Goal: Obtain resource: Obtain resource

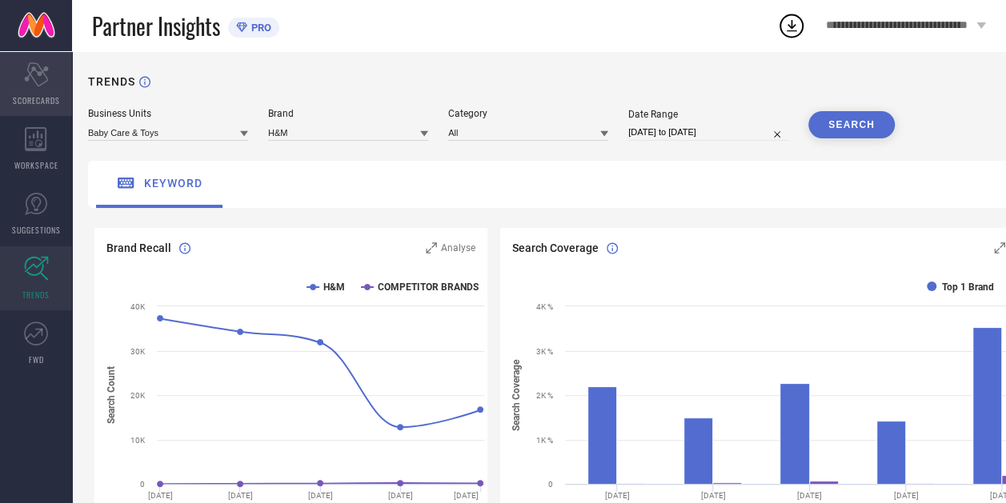
click at [18, 76] on div "Scorecard SCORECARDS" at bounding box center [36, 84] width 72 height 64
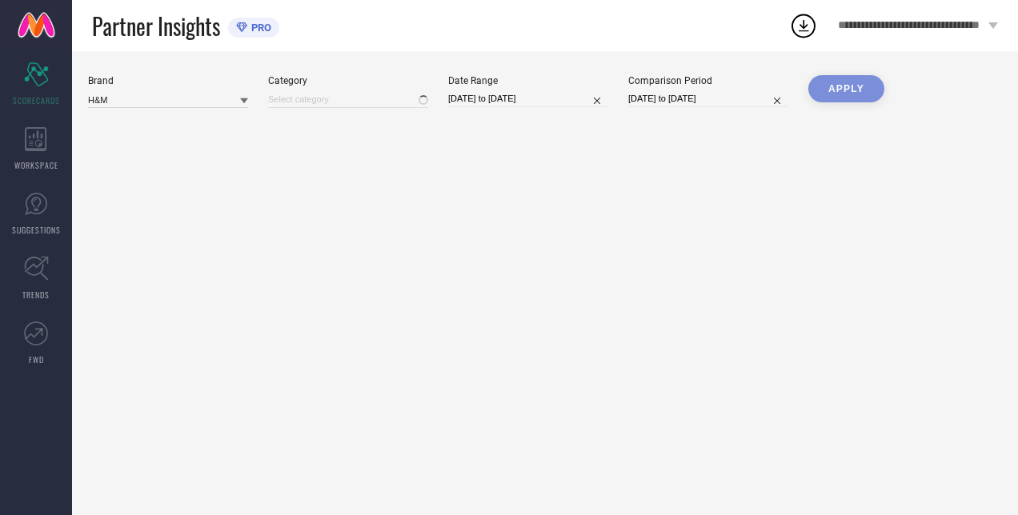
type input "All"
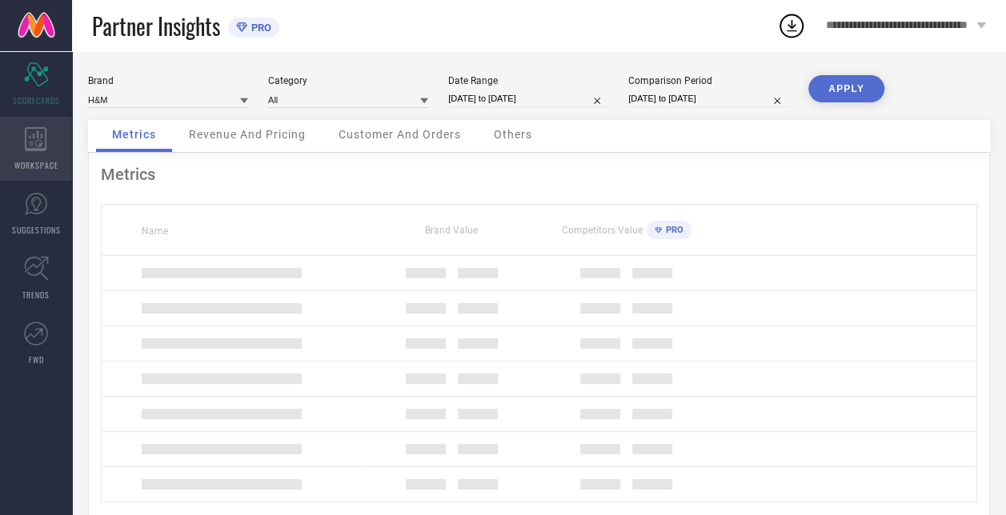
click at [61, 150] on div "WORKSPACE" at bounding box center [36, 149] width 72 height 64
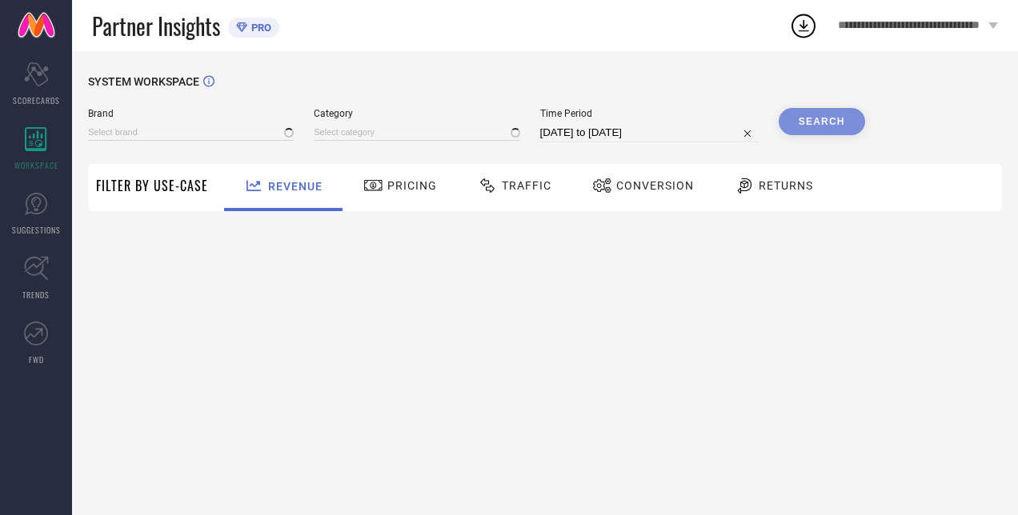
type input "H&M"
type input "All"
click at [629, 132] on input "[DATE] to [DATE]" at bounding box center [649, 132] width 219 height 19
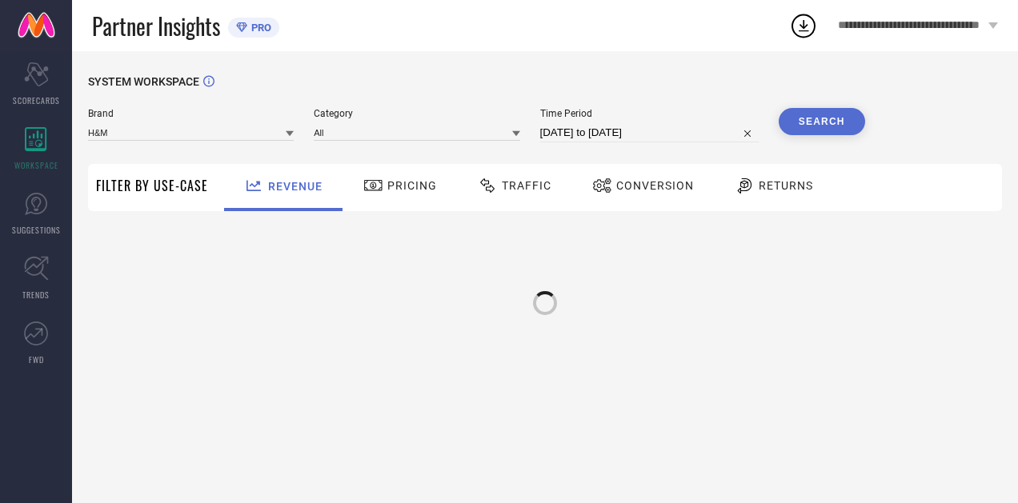
select select "7"
select select "2025"
select select "8"
select select "2025"
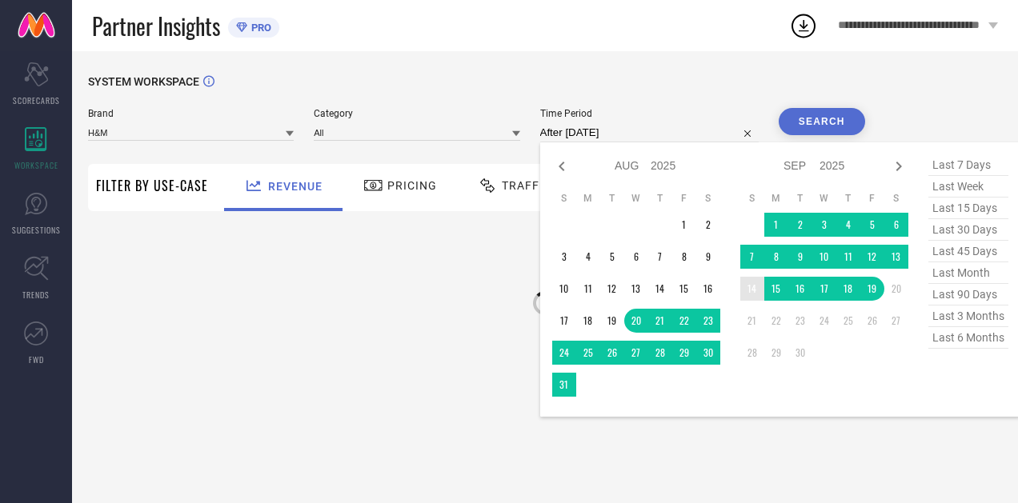
click at [749, 290] on td "14" at bounding box center [752, 289] width 24 height 24
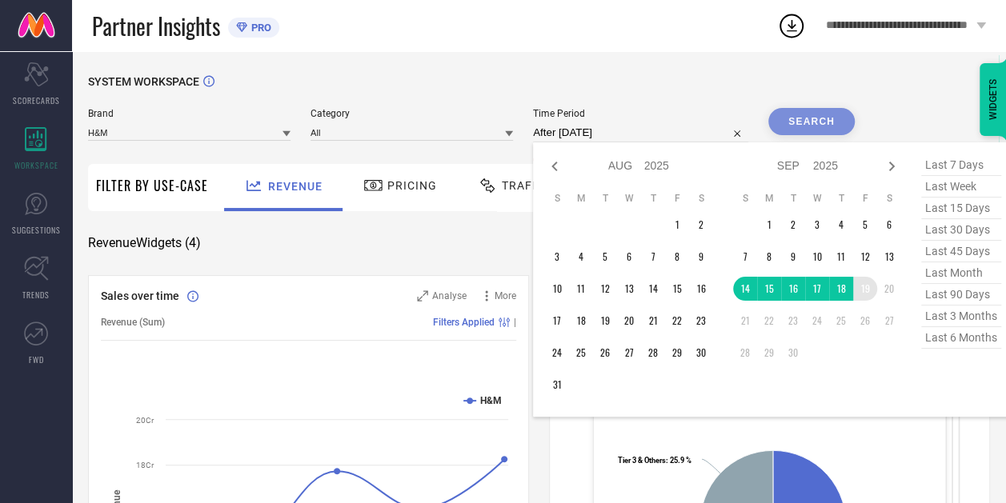
type input "[DATE] to [DATE]"
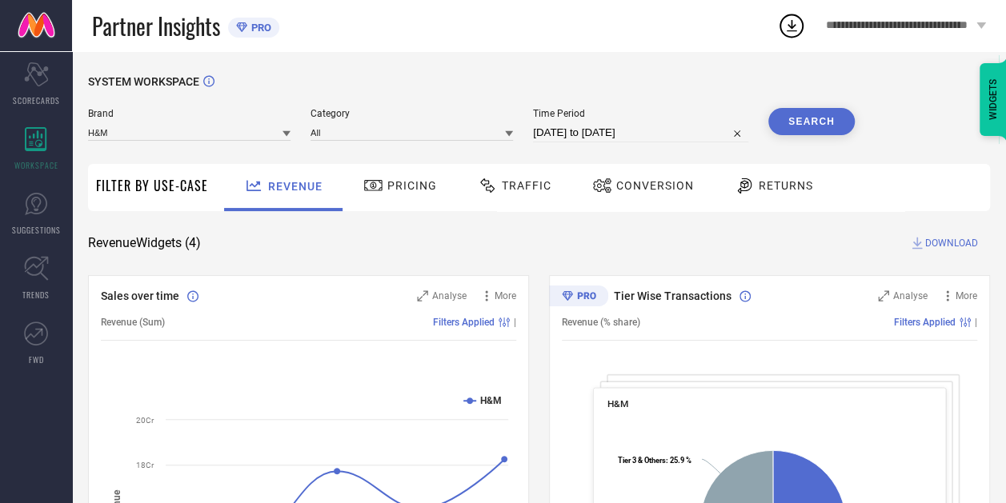
click at [598, 135] on input "[DATE] to [DATE]" at bounding box center [640, 132] width 215 height 19
select select "8"
select select "2025"
select select "9"
select select "2025"
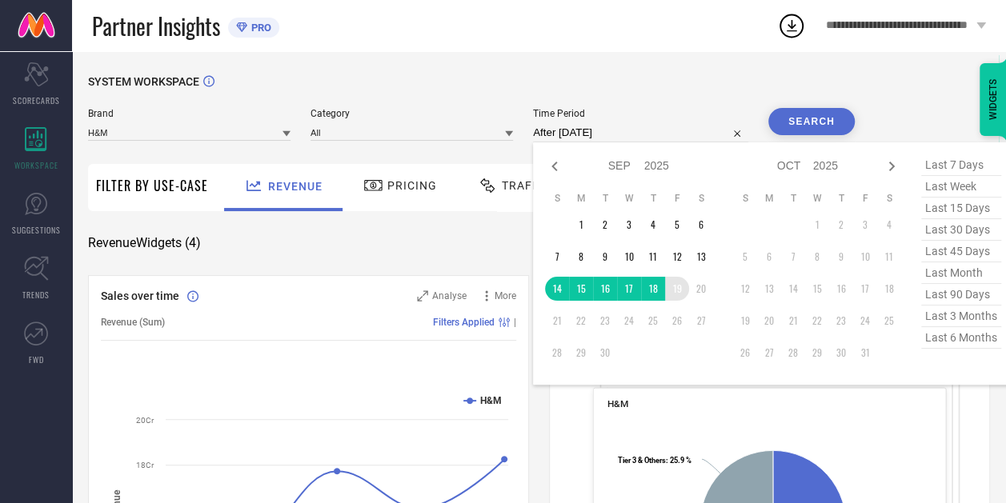
click at [676, 294] on td "19" at bounding box center [677, 289] width 24 height 24
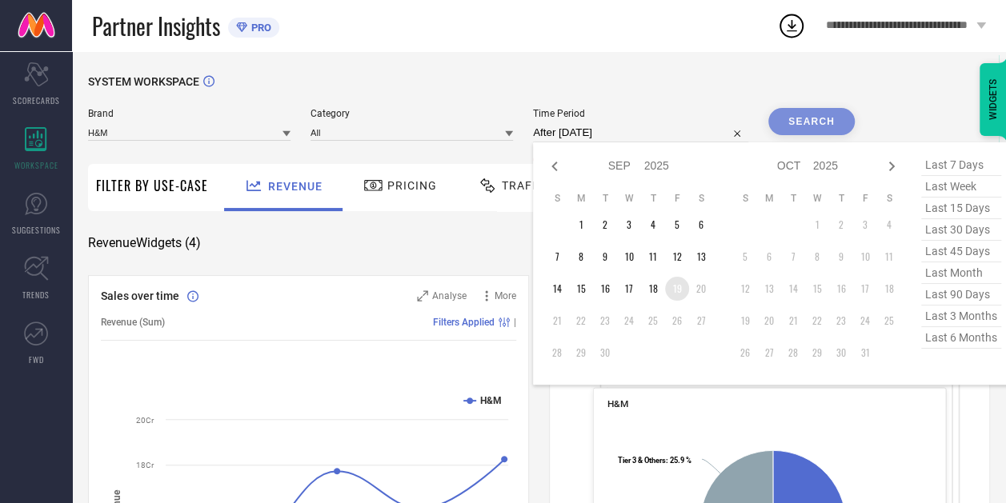
type input "[DATE] to [DATE]"
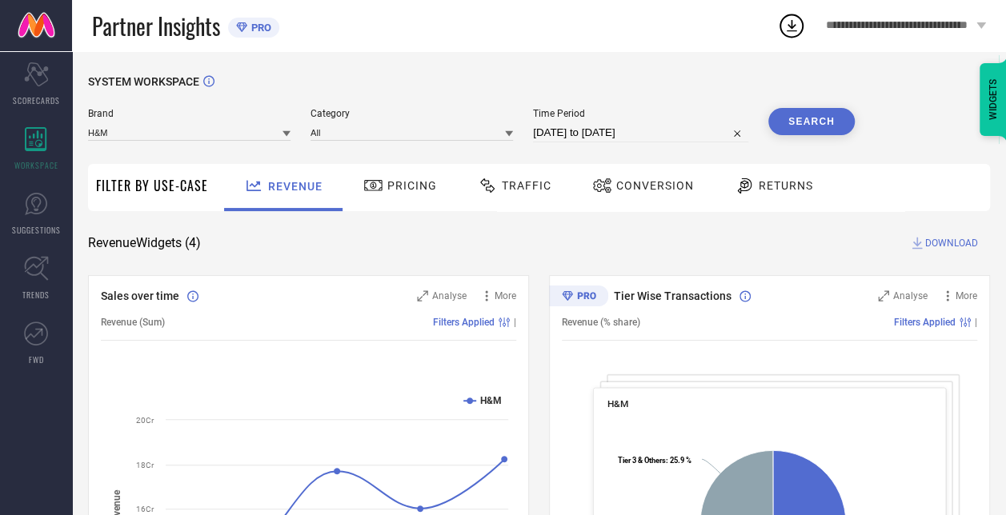
click at [802, 126] on button "Search" at bounding box center [811, 121] width 86 height 27
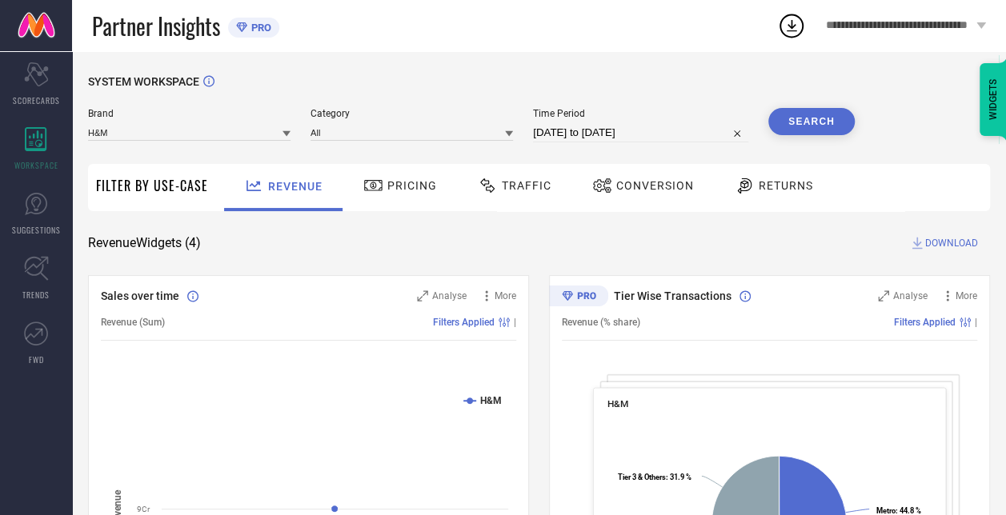
click at [945, 247] on span "DOWNLOAD" at bounding box center [951, 243] width 53 height 16
